Goal: Transaction & Acquisition: Purchase product/service

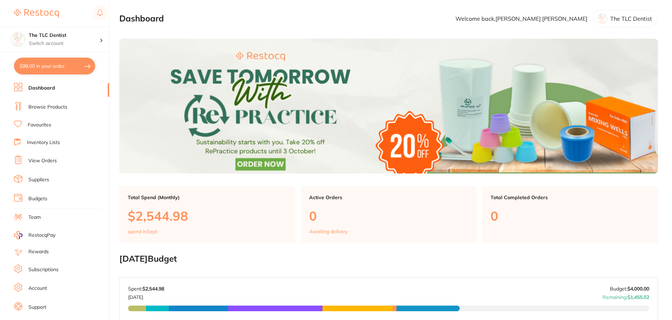
click at [45, 67] on button "$98.00 in your order" at bounding box center [54, 66] width 81 height 17
checkbox input "true"
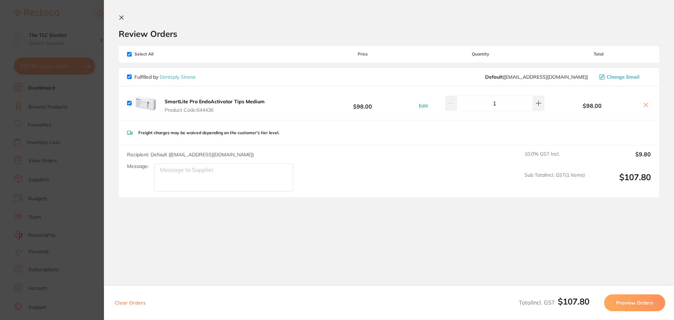
click at [632, 298] on button "Preview Orders" at bounding box center [634, 302] width 61 height 17
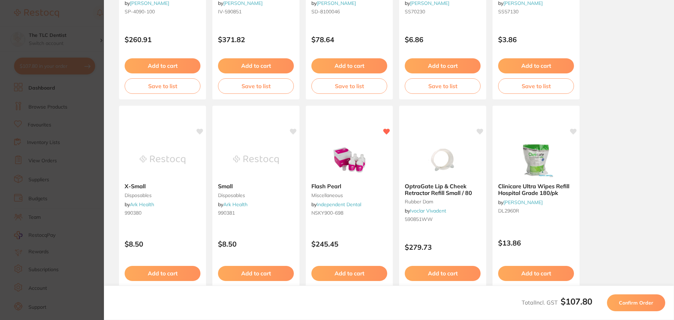
scroll to position [199, 0]
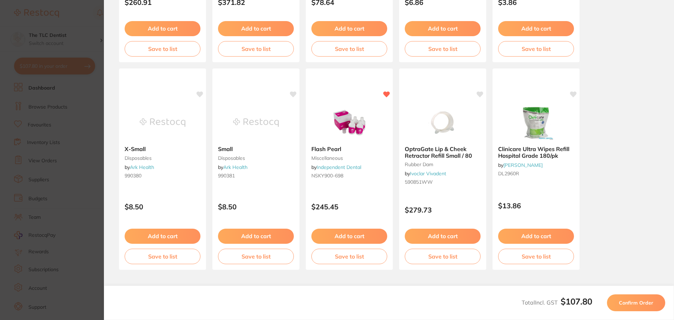
click at [628, 305] on span "Confirm Order" at bounding box center [636, 302] width 34 height 6
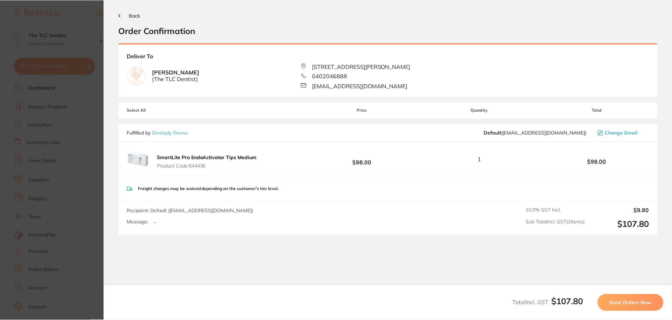
scroll to position [0, 0]
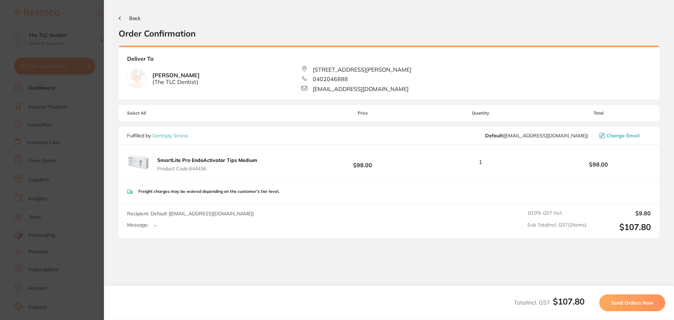
click at [634, 298] on button "Send Orders Now" at bounding box center [632, 302] width 66 height 17
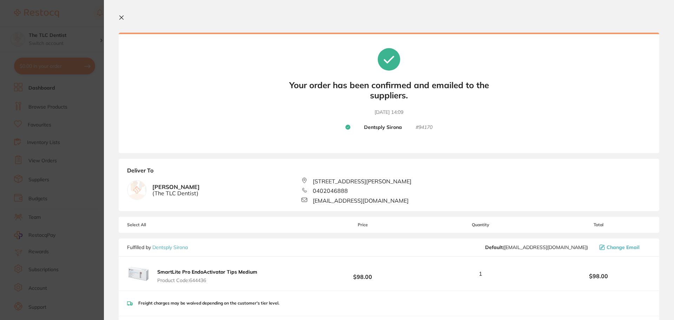
click at [122, 20] on button at bounding box center [123, 18] width 8 height 7
